Goal: Transaction & Acquisition: Purchase product/service

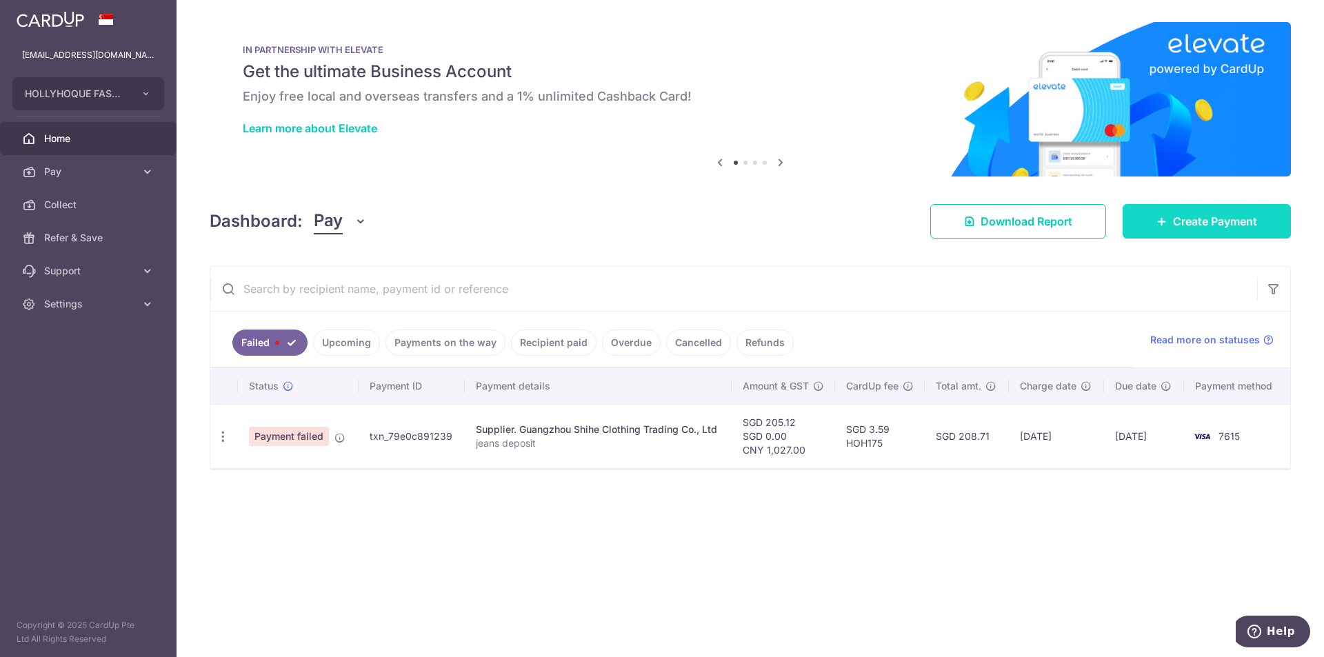
click at [1216, 218] on span "Create Payment" at bounding box center [1215, 221] width 84 height 17
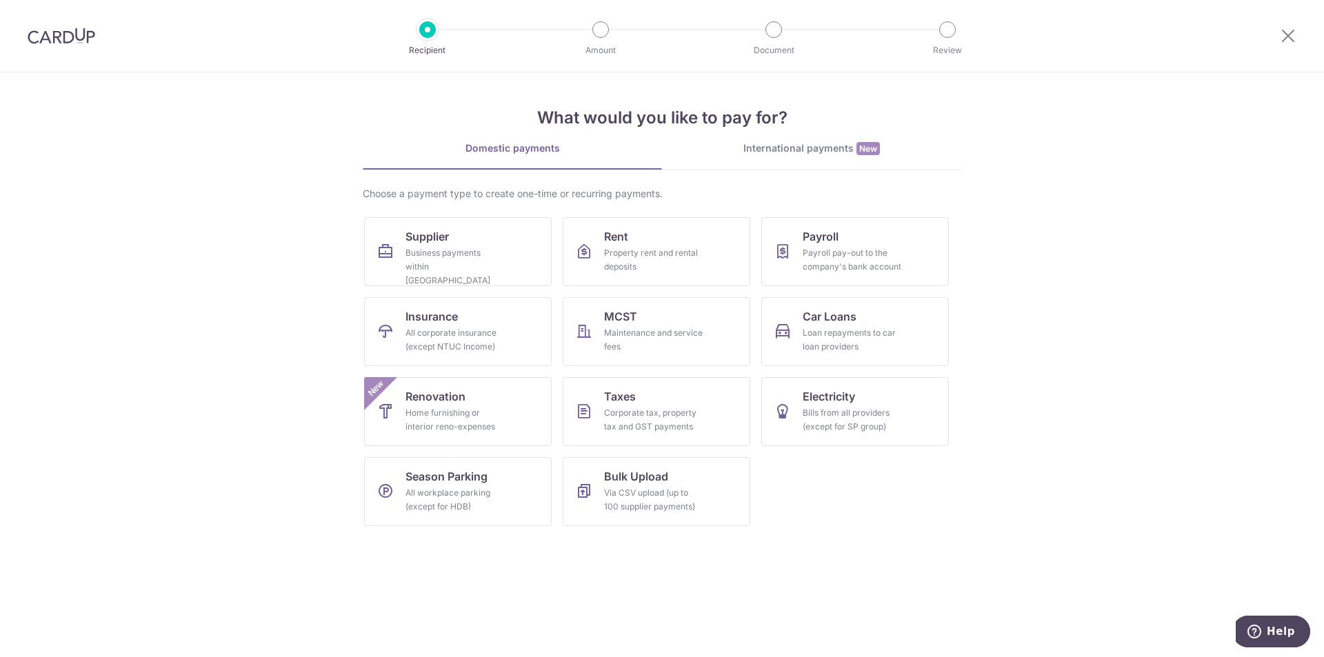
click at [853, 152] on div "International payments New" at bounding box center [811, 148] width 299 height 14
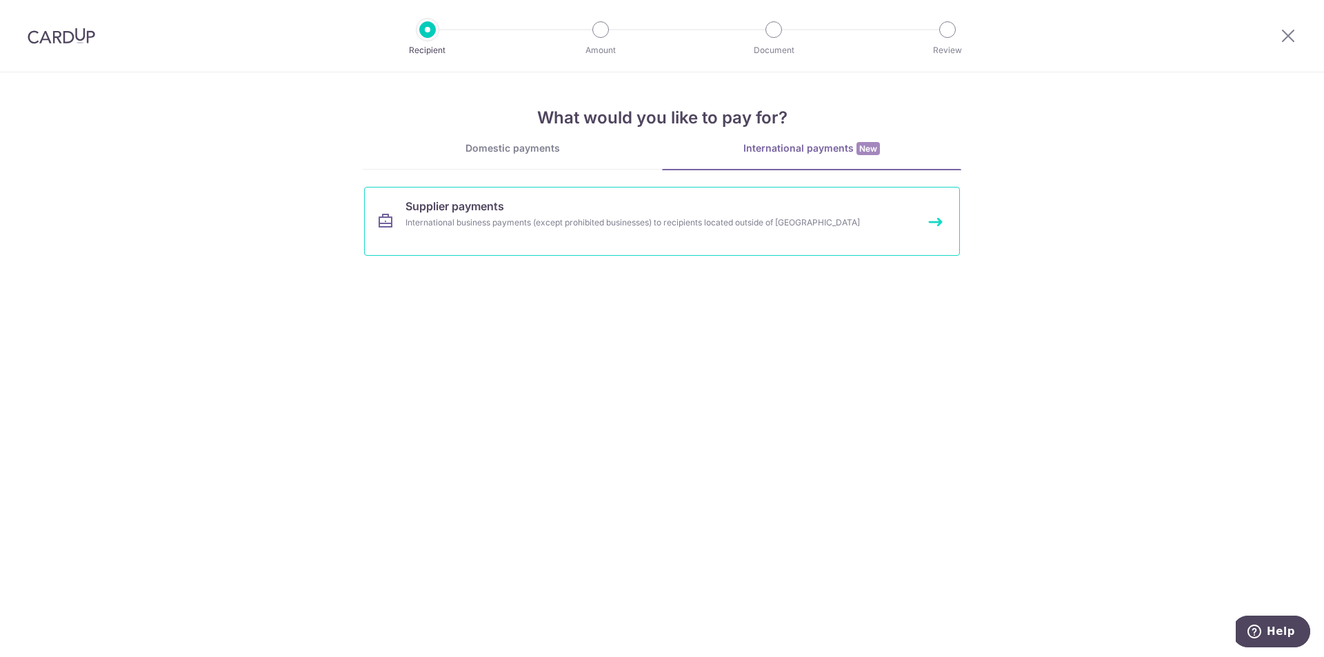
click at [666, 224] on div "International business payments (except prohibited businesses) to recipients lo…" at bounding box center [643, 223] width 476 height 14
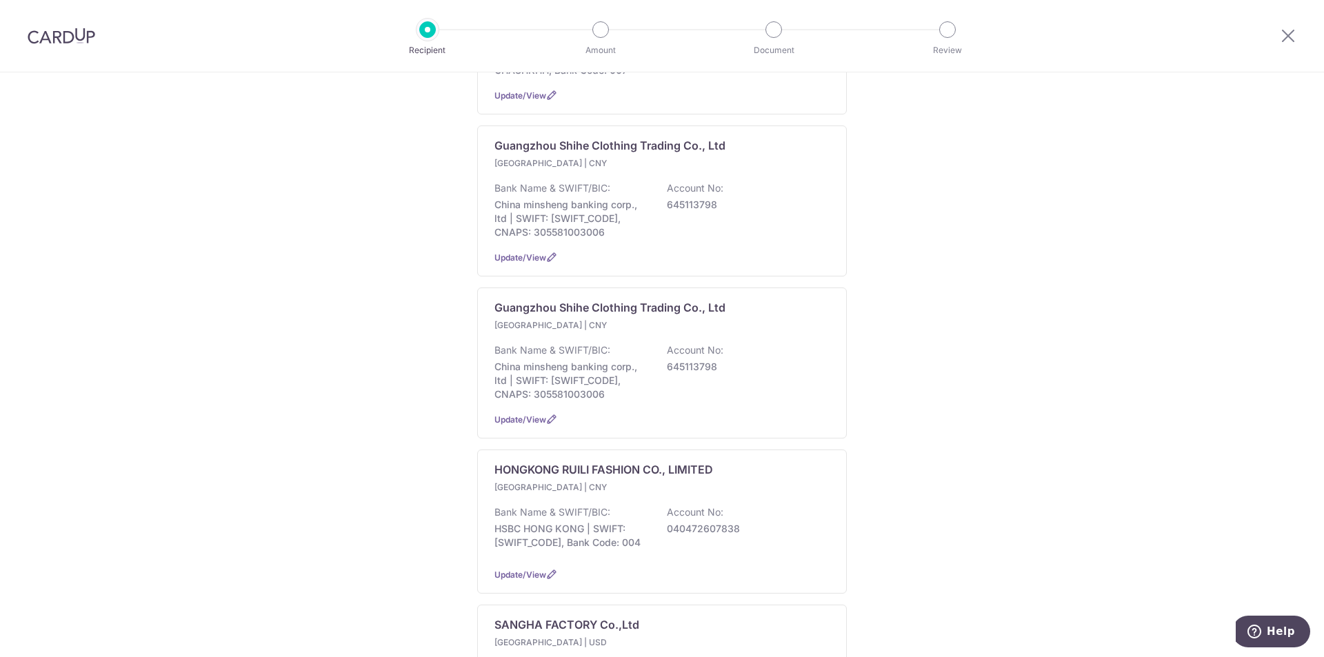
scroll to position [690, 0]
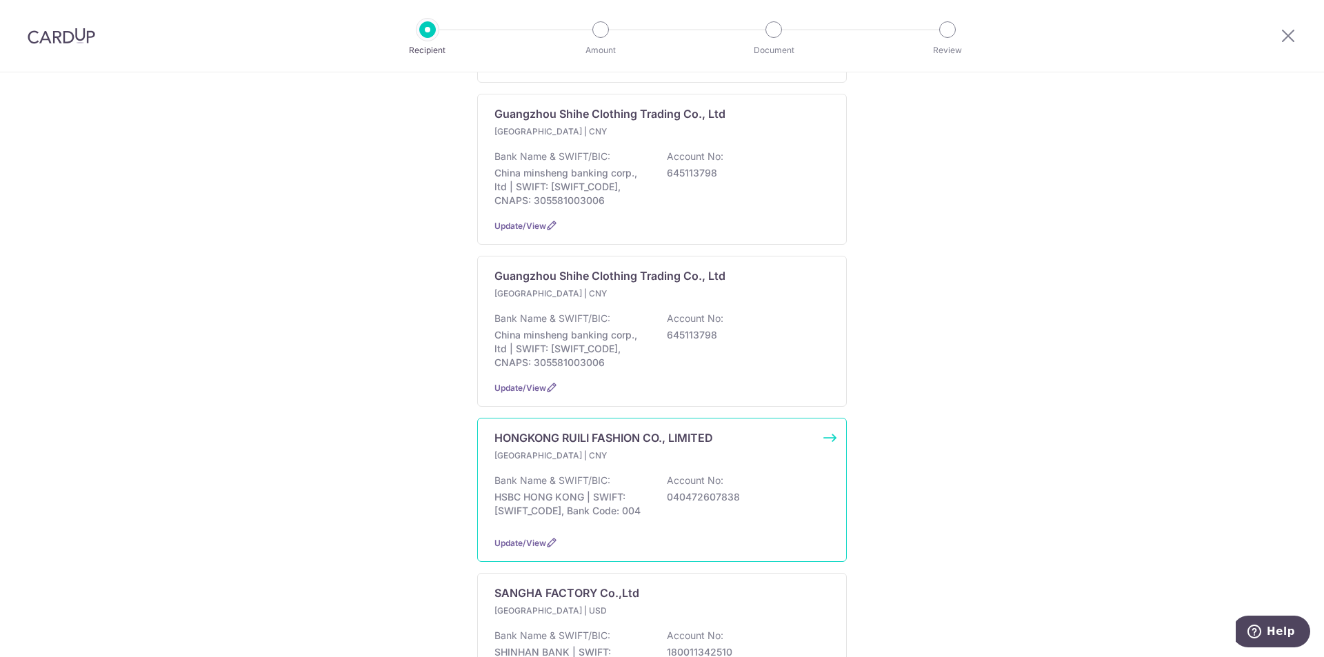
click at [618, 503] on p "HSBC HONG KONG | SWIFT: HSBCHKHHHKH, Bank Code: 004" at bounding box center [571, 504] width 154 height 28
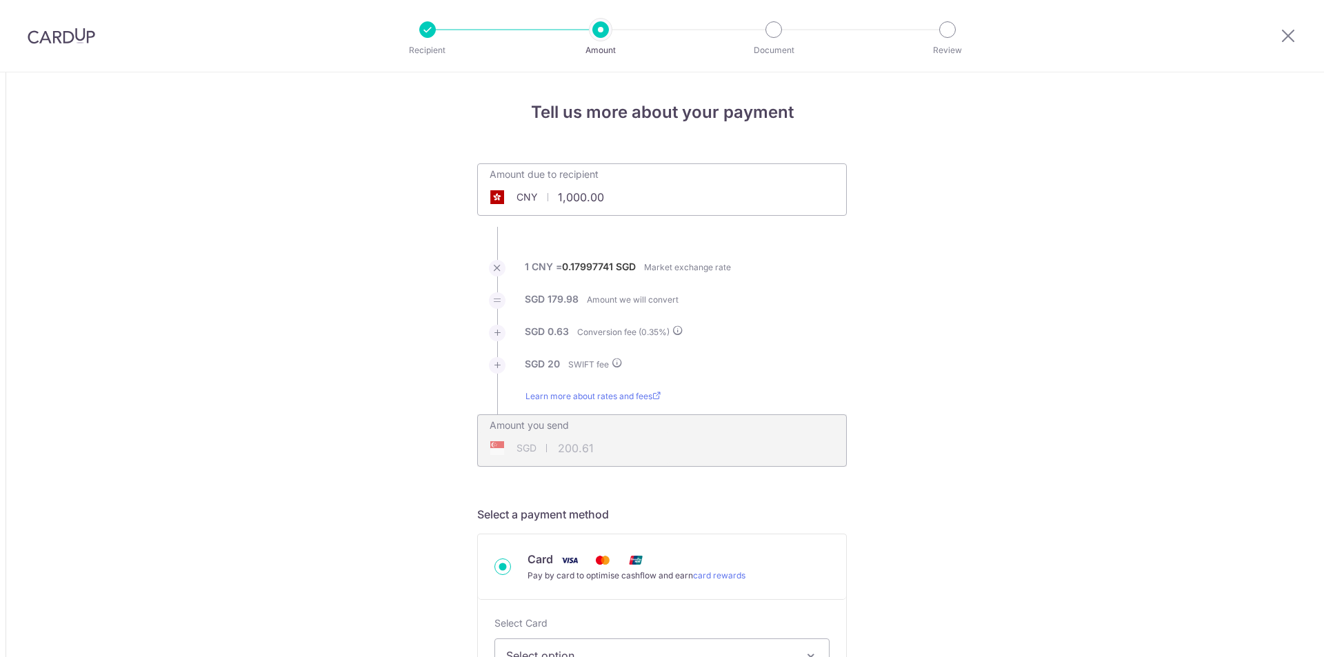
click at [664, 206] on input "1,000.00" at bounding box center [584, 197] width 213 height 32
type input "1,000.00"
type input "200.60"
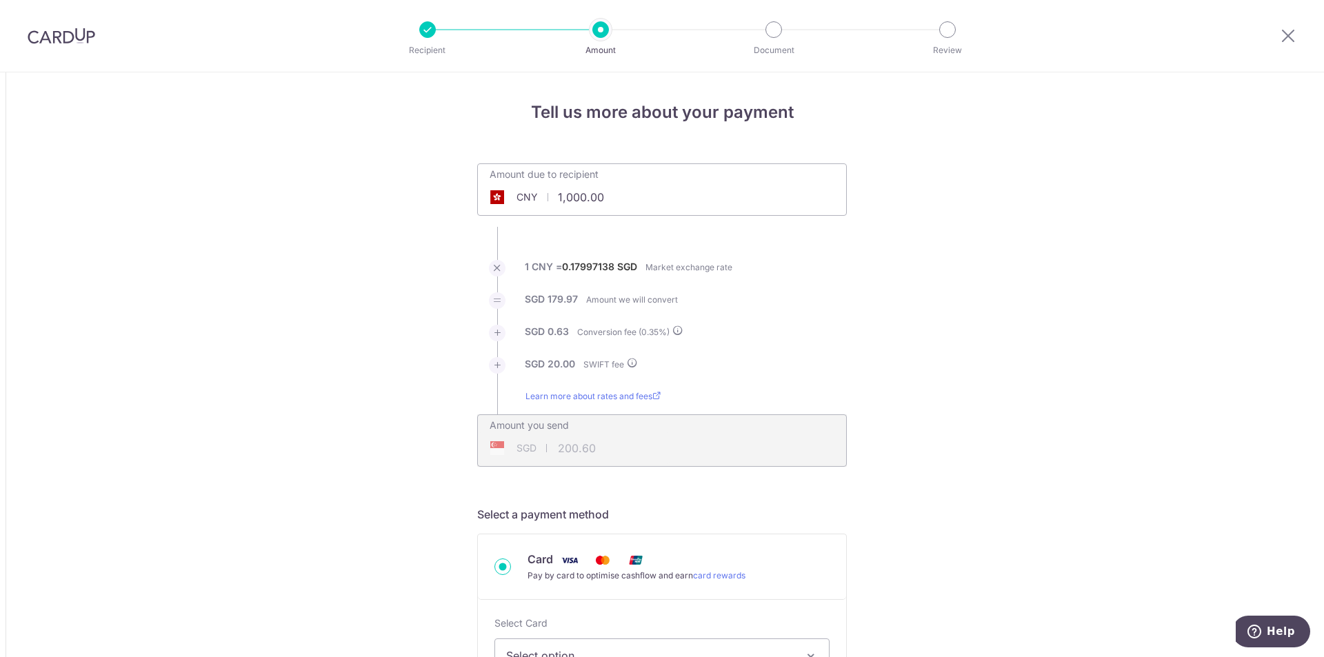
click at [688, 192] on div "Amount due to recipient CNY 1,000.00 1000" at bounding box center [662, 180] width 368 height 32
click at [598, 178] on div "Amount due to recipient CNY 1,000.00 1000" at bounding box center [584, 180] width 213 height 32
click at [599, 187] on input "1,000.00" at bounding box center [584, 197] width 213 height 32
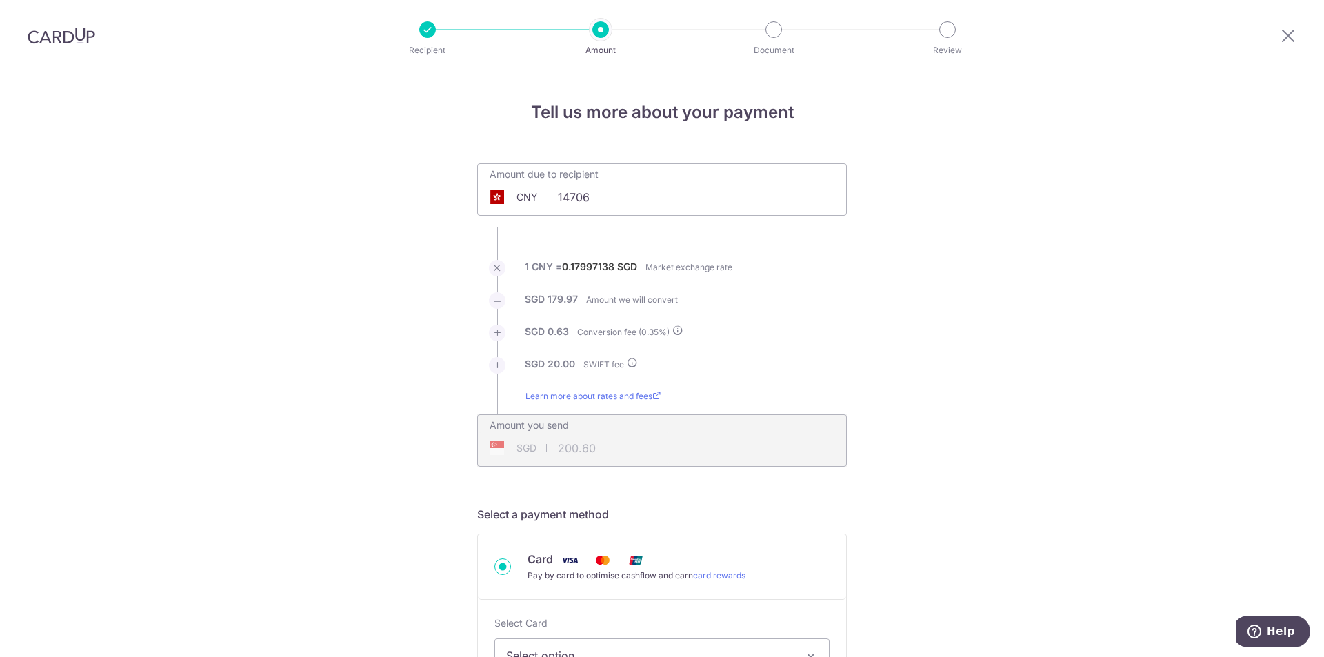
type input "14,706.00"
type input "2,676.09"
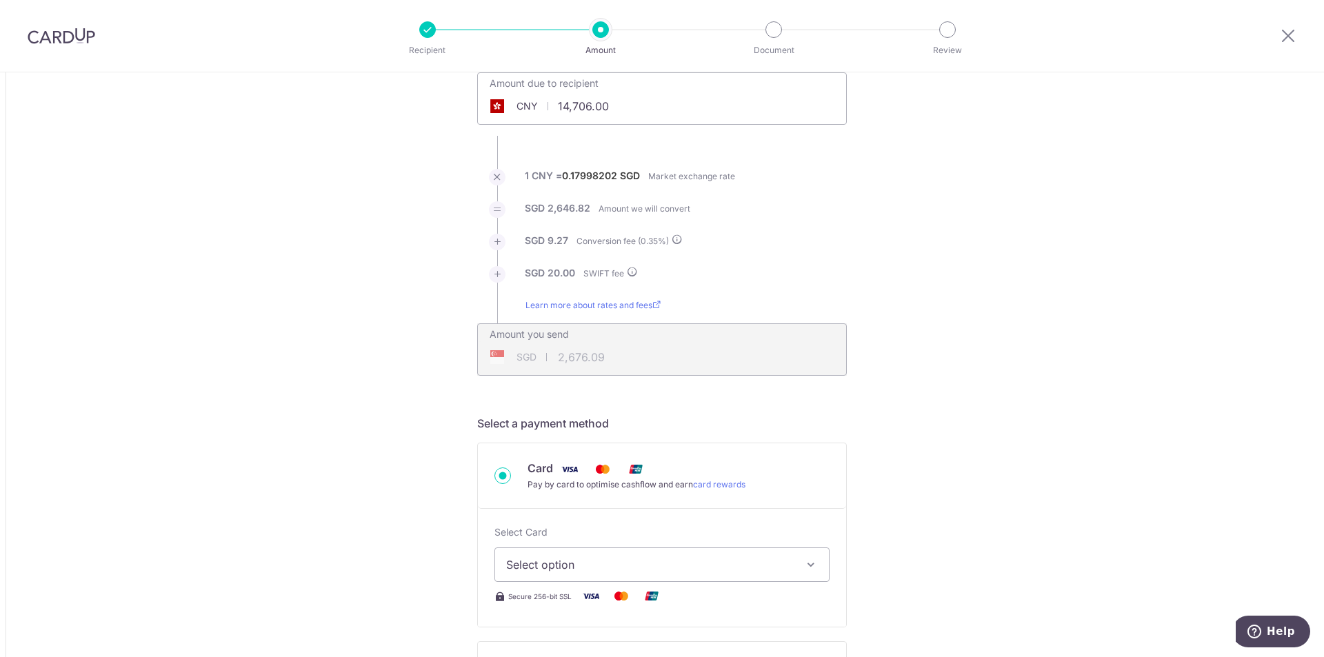
scroll to position [207, 0]
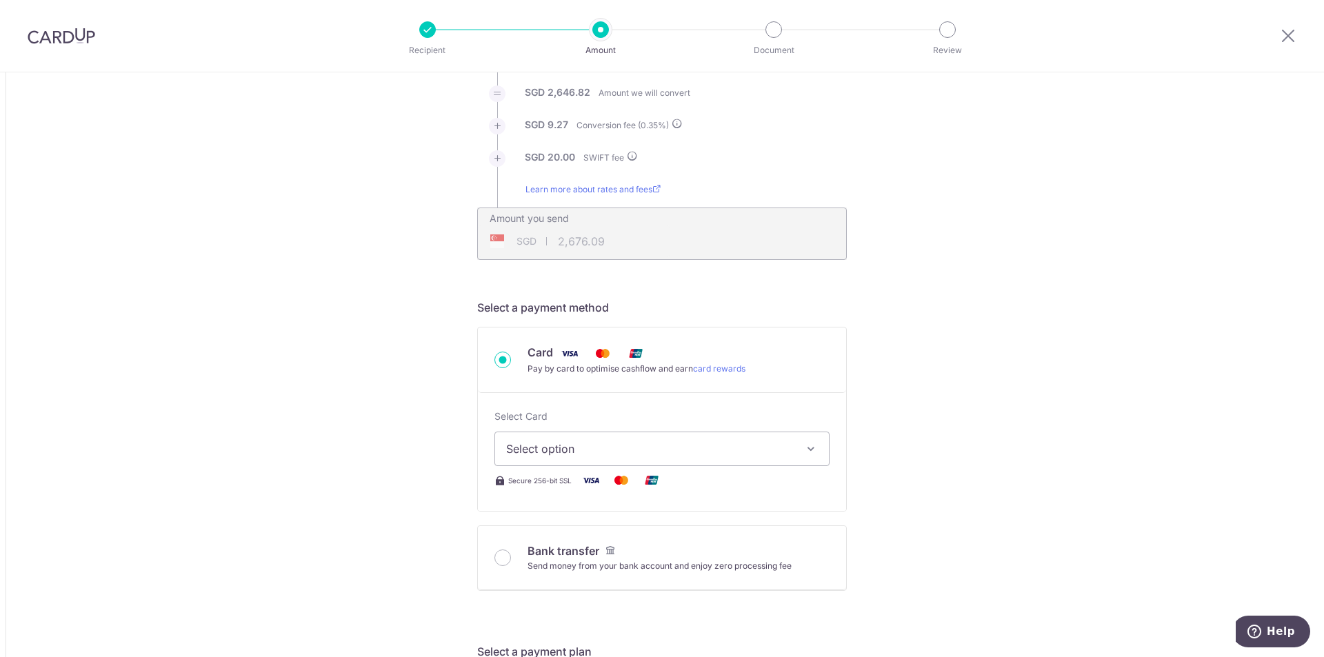
drag, startPoint x: 731, startPoint y: 456, endPoint x: 713, endPoint y: 462, distance: 18.8
click at [728, 456] on span "Select option" at bounding box center [649, 449] width 287 height 17
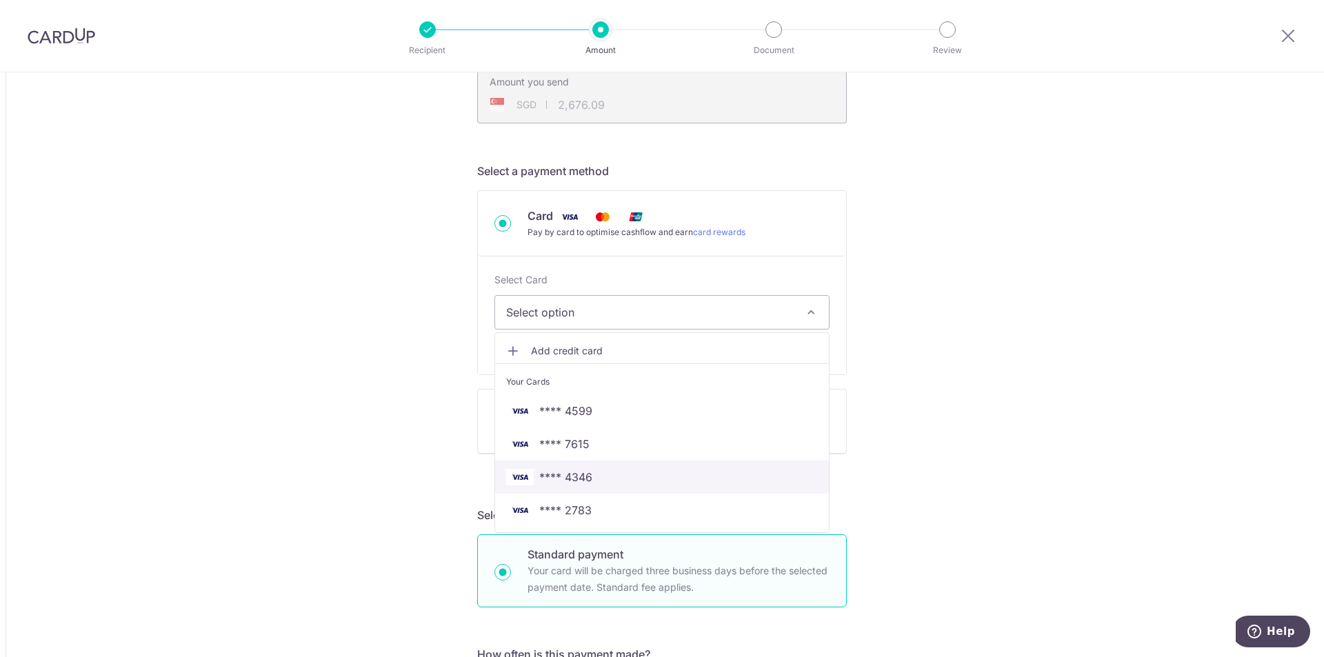
scroll to position [345, 0]
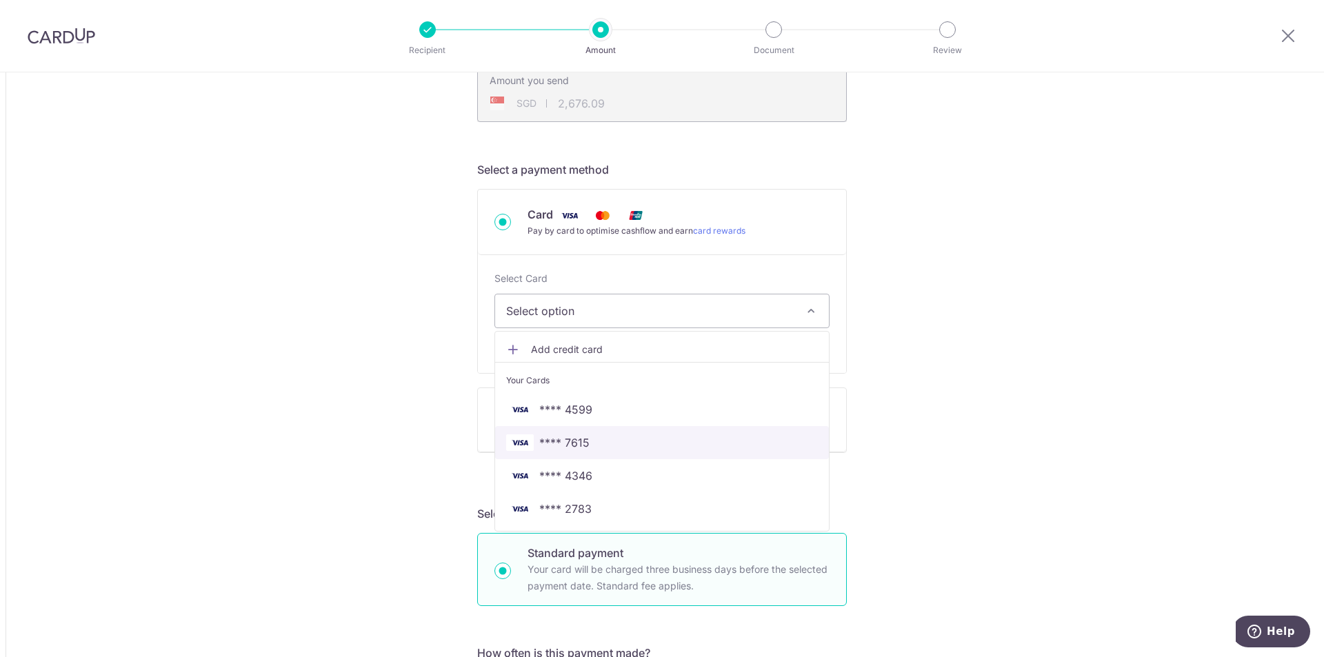
click at [629, 435] on span "**** 7615" at bounding box center [662, 442] width 312 height 17
type input "14,706.00"
type input "2,676.10"
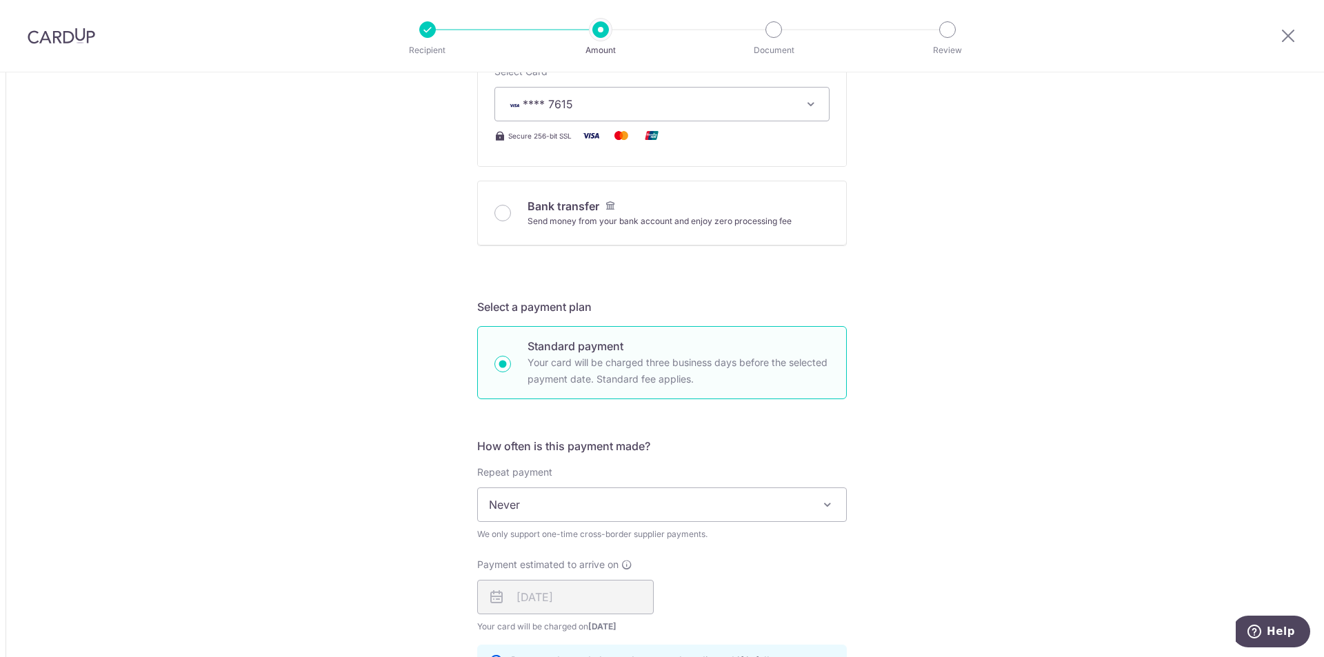
scroll to position [827, 0]
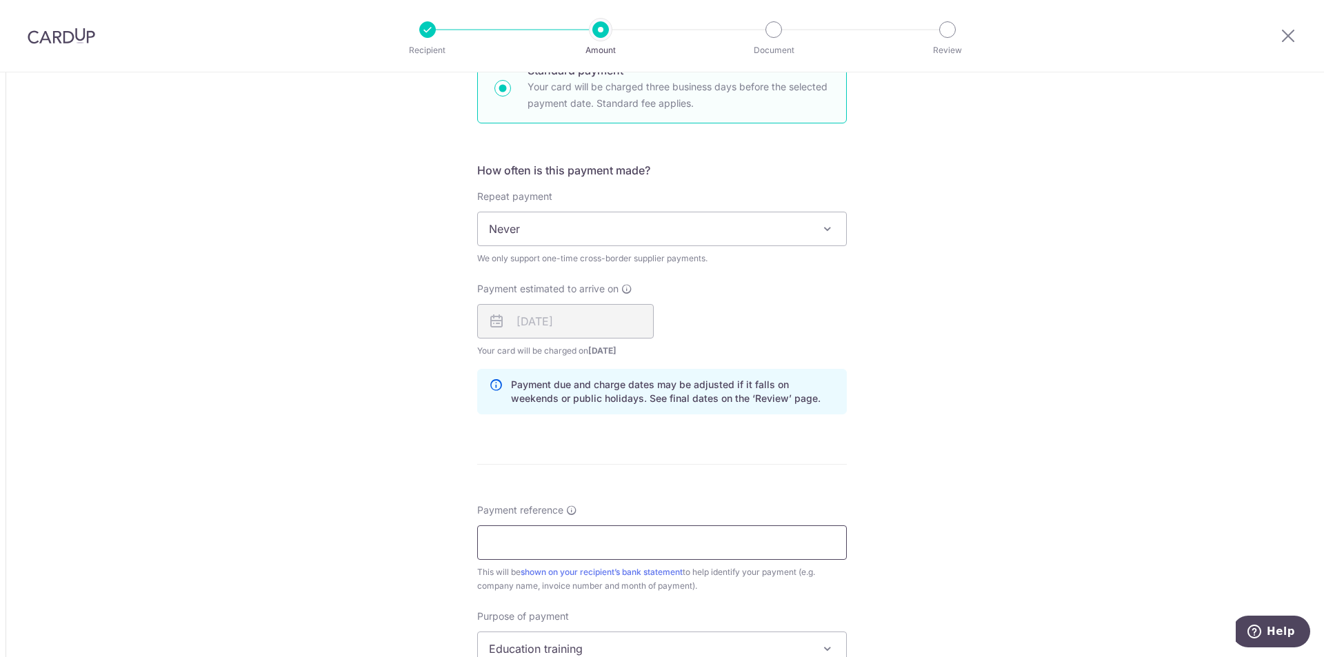
click at [608, 544] on input "Payment reference" at bounding box center [662, 542] width 370 height 34
type input "s"
click at [614, 535] on input "sept goods" at bounding box center [662, 542] width 370 height 34
click at [622, 535] on input "sept goods" at bounding box center [662, 542] width 370 height 34
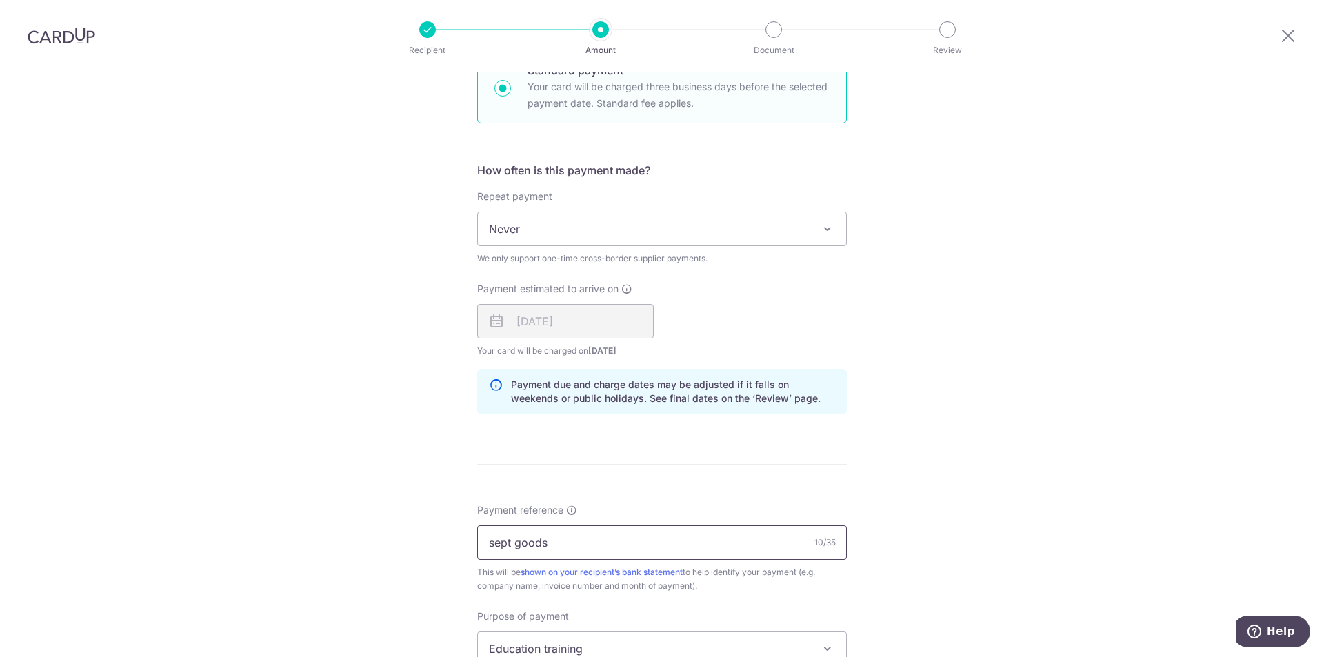
click at [622, 535] on input "sept goods" at bounding box center [662, 542] width 370 height 34
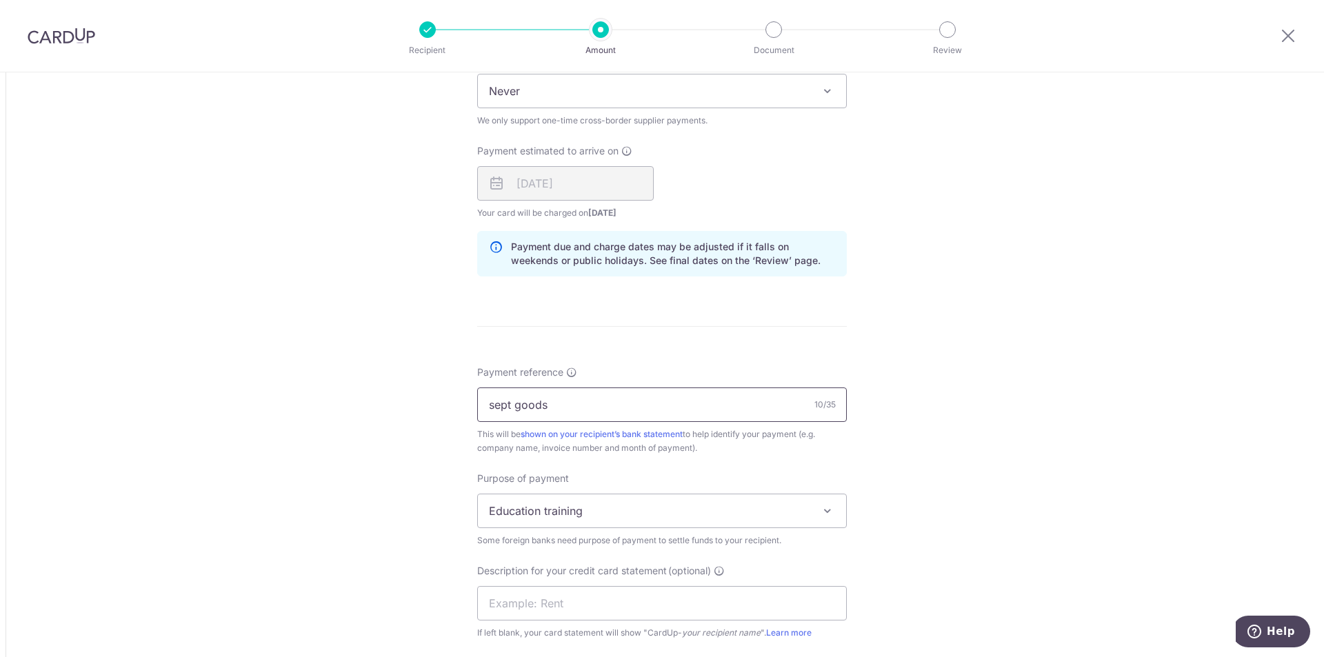
type input "sept goods"
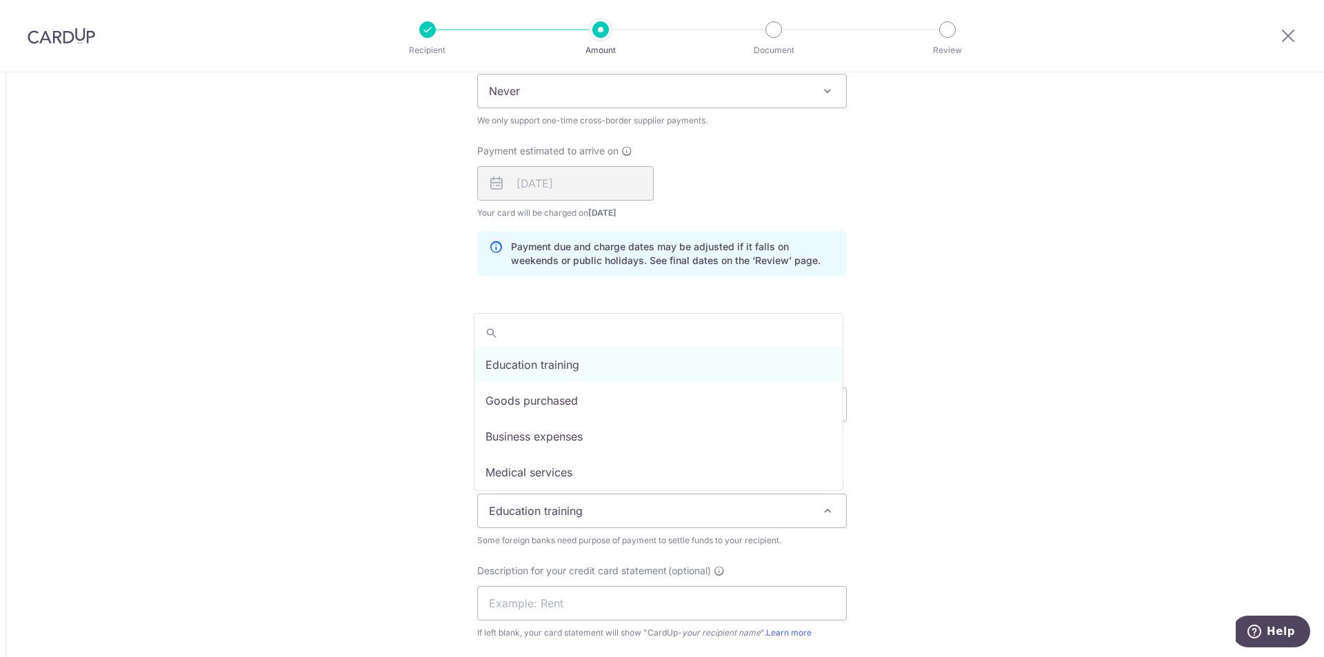
click at [616, 503] on span "Education training" at bounding box center [662, 510] width 368 height 33
select select "Goods purchased"
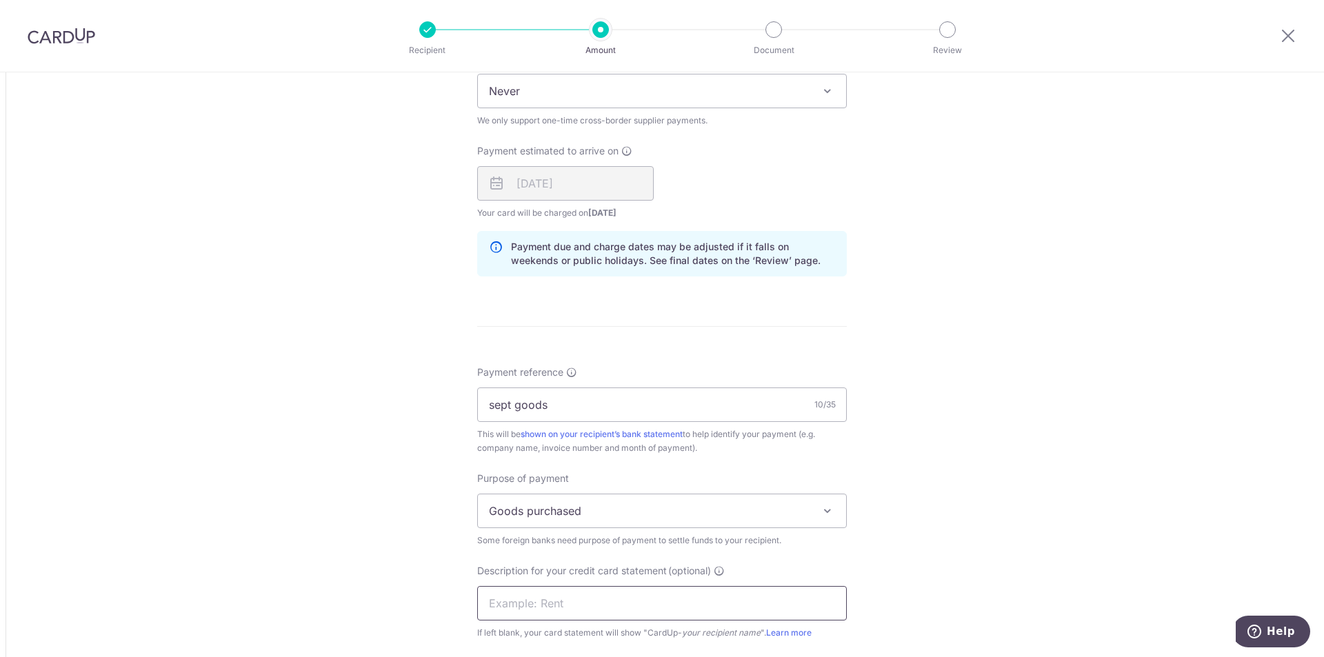
drag, startPoint x: 601, startPoint y: 591, endPoint x: 597, endPoint y: 601, distance: 10.5
click at [600, 592] on input "text" at bounding box center [662, 603] width 370 height 34
paste input "sept goods"
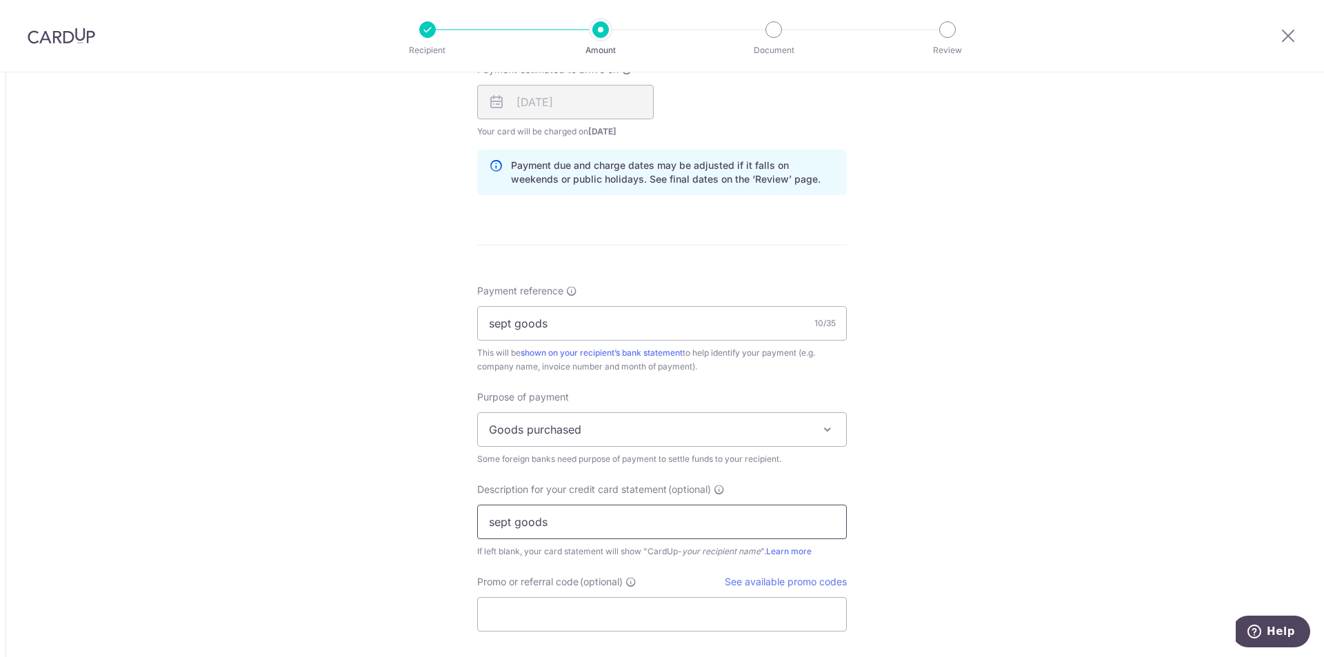
scroll to position [1103, 0]
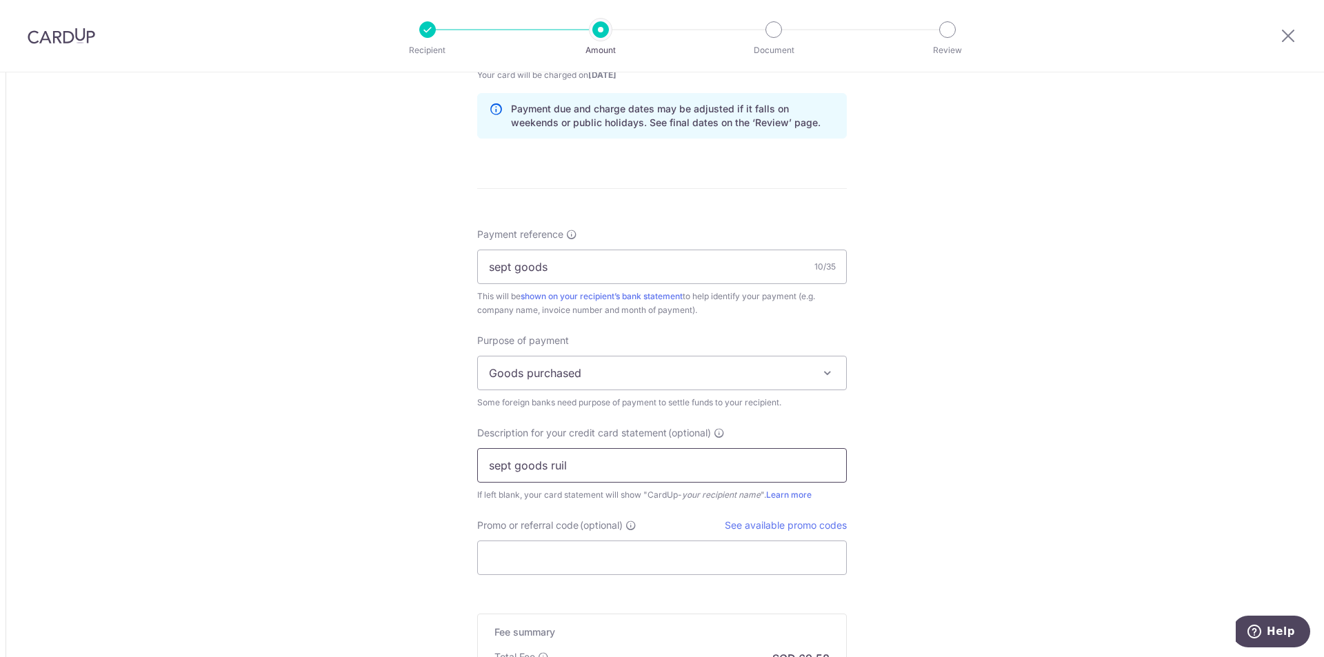
type input "sept goods ruil"
click at [641, 545] on input "Promo or referral code (optional)" at bounding box center [662, 558] width 370 height 34
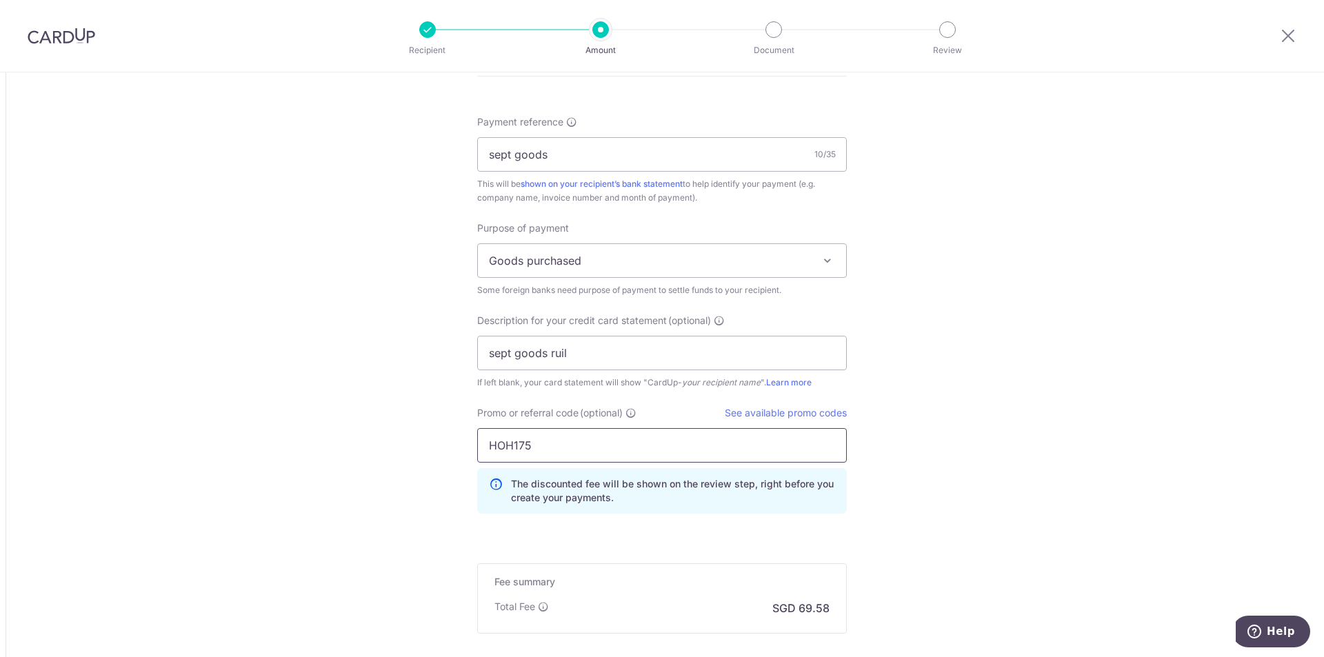
scroll to position [1369, 0]
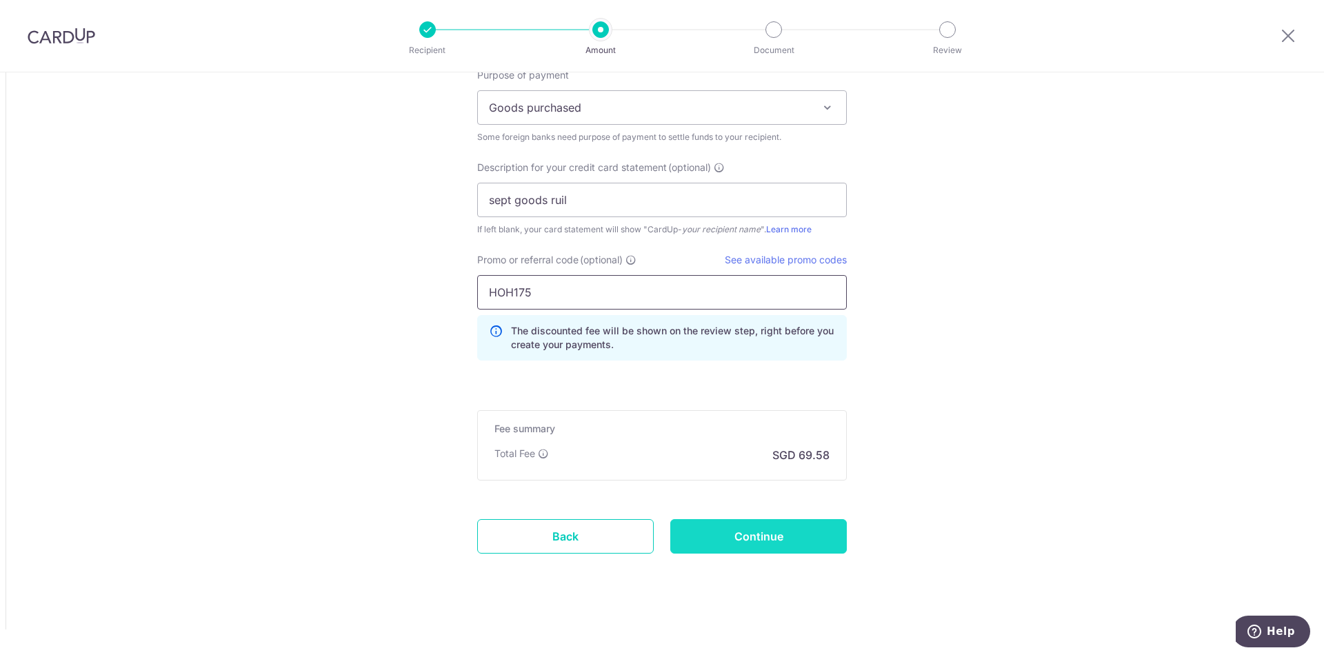
type input "HOH175"
click at [783, 533] on input "Continue" at bounding box center [758, 536] width 177 height 34
type input "Create Schedule"
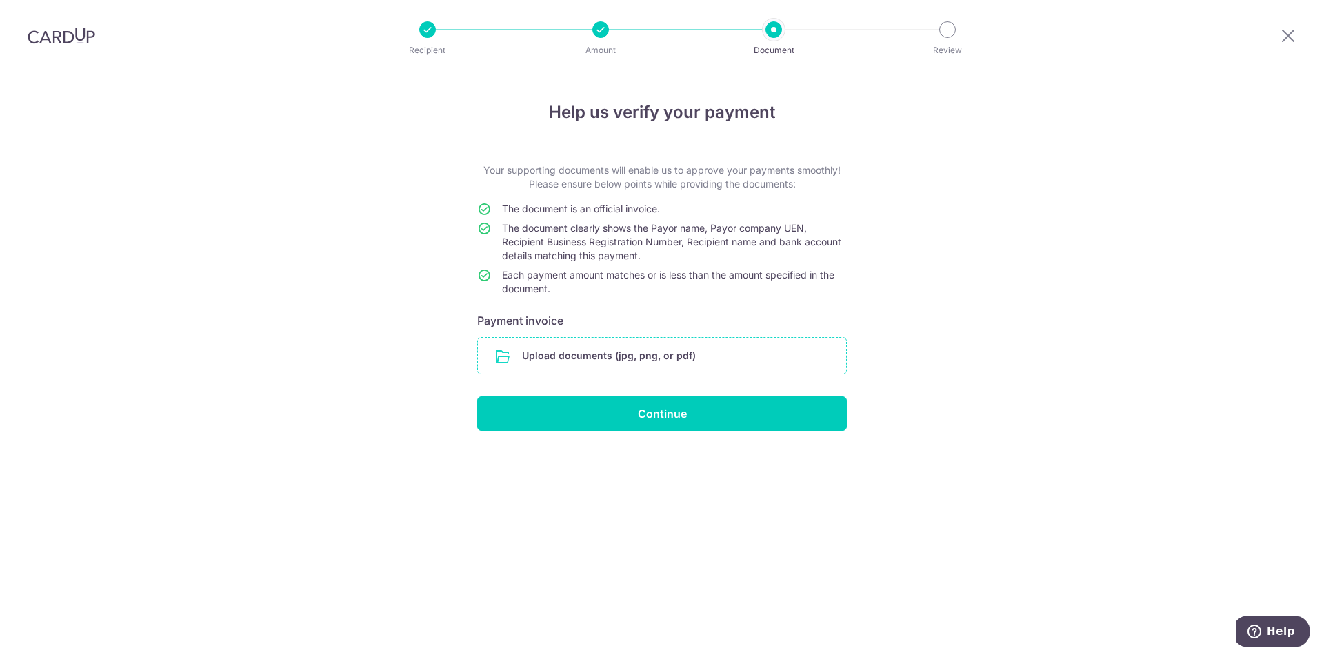
click at [590, 348] on input "file" at bounding box center [662, 356] width 368 height 36
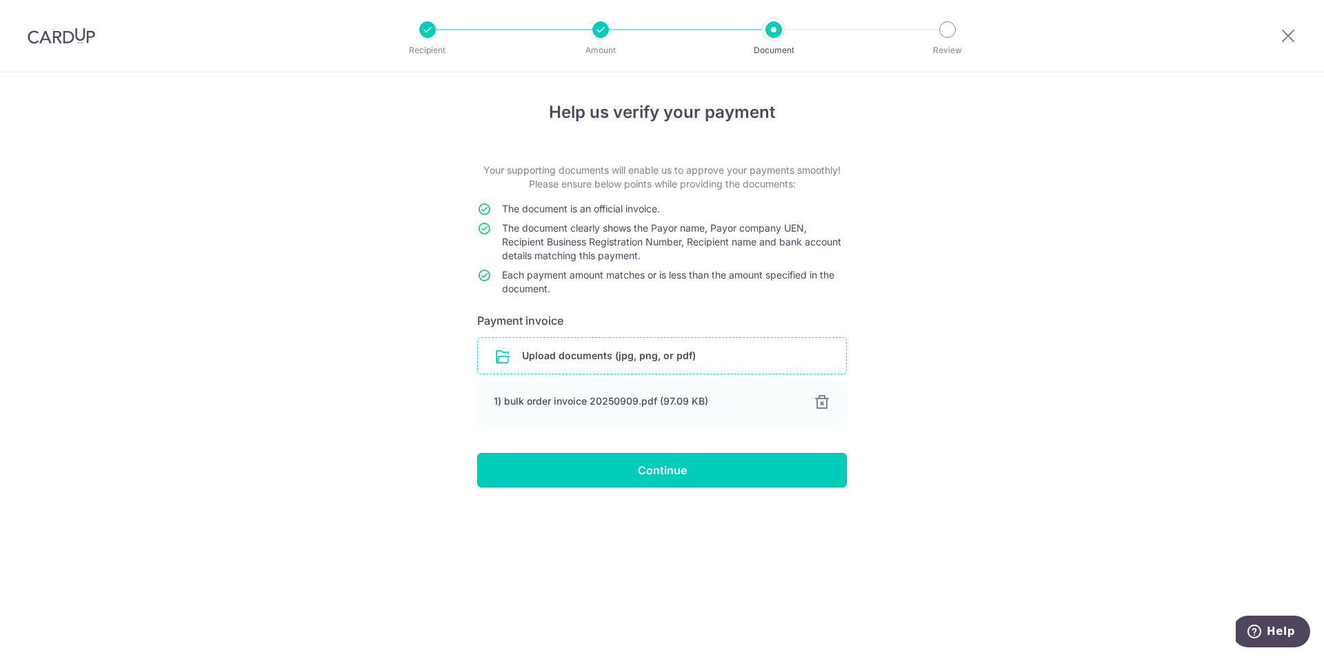
click at [727, 479] on input "Continue" at bounding box center [662, 470] width 370 height 34
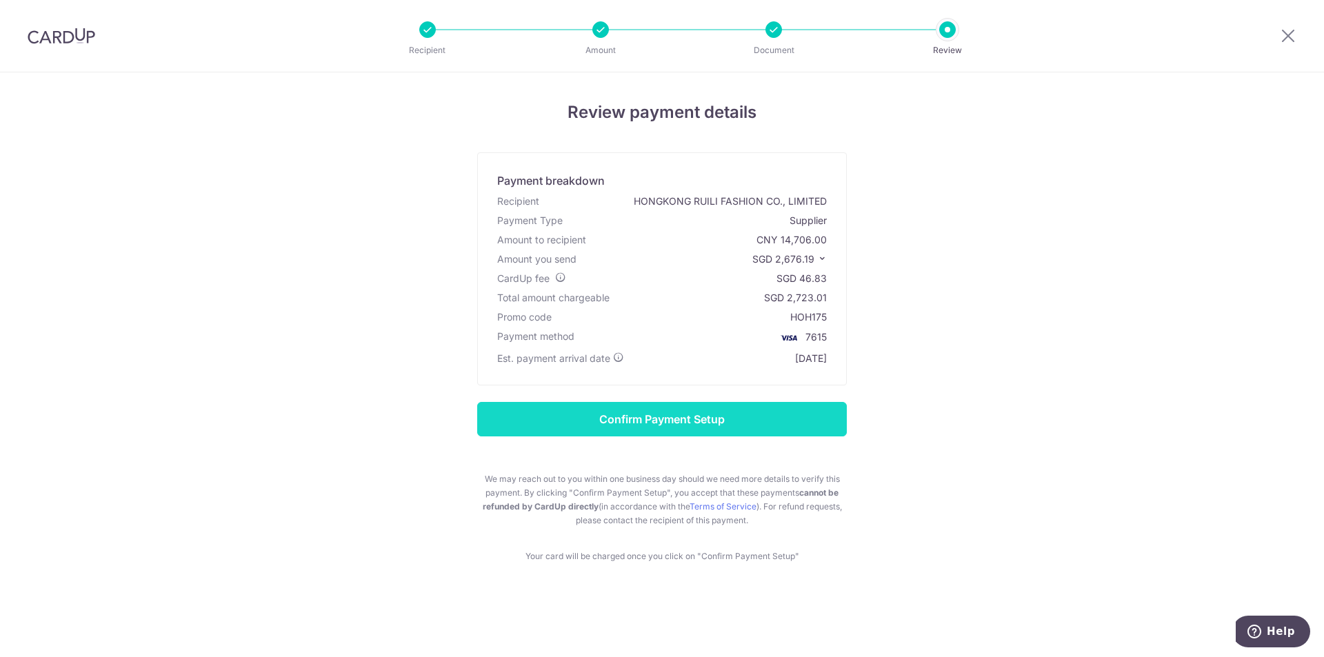
click at [565, 419] on input "Confirm Payment Setup" at bounding box center [662, 419] width 370 height 34
